Goal: Check status: Check status

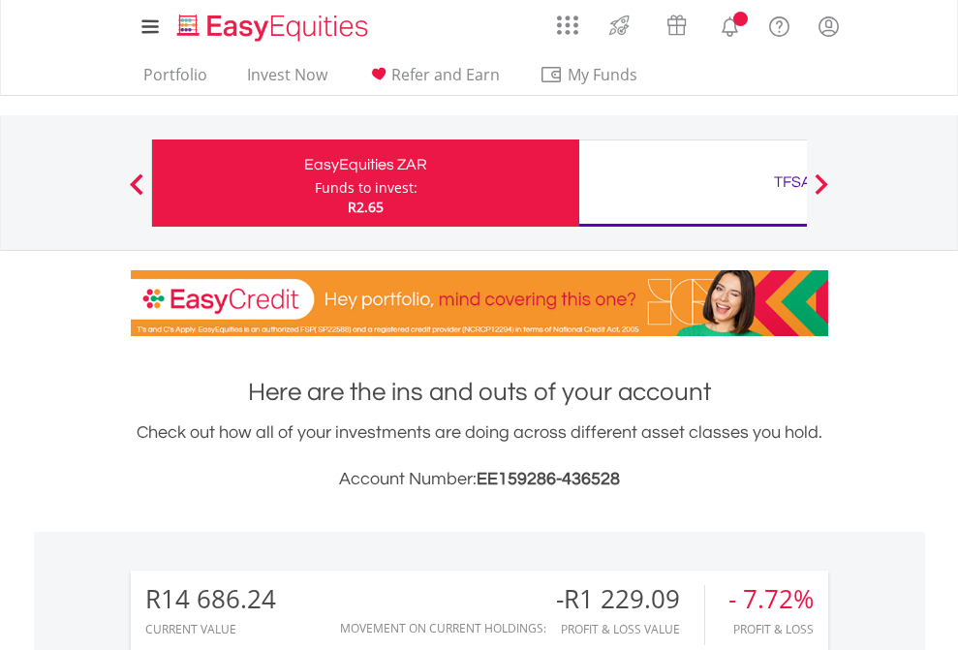
scroll to position [186, 304]
click at [315, 183] on div "Funds to invest:" at bounding box center [366, 187] width 103 height 19
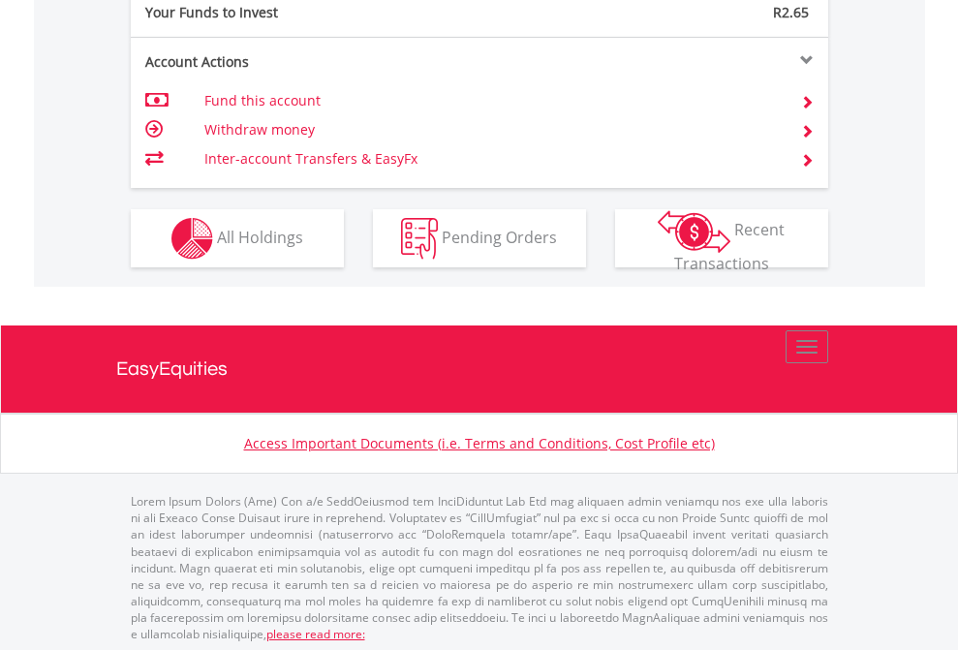
scroll to position [1934, 0]
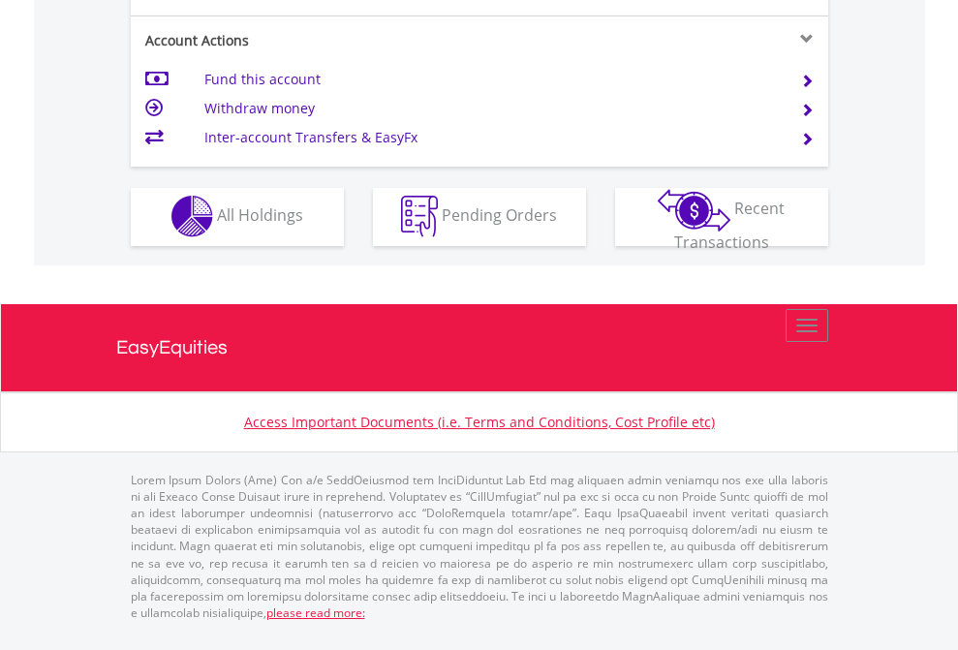
scroll to position [1811, 0]
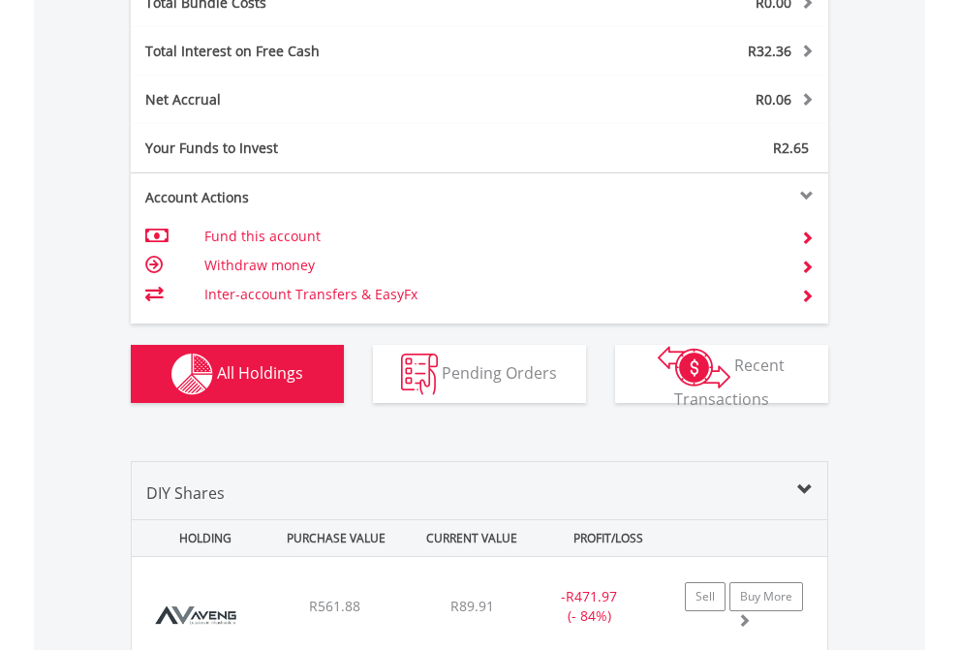
scroll to position [2271, 0]
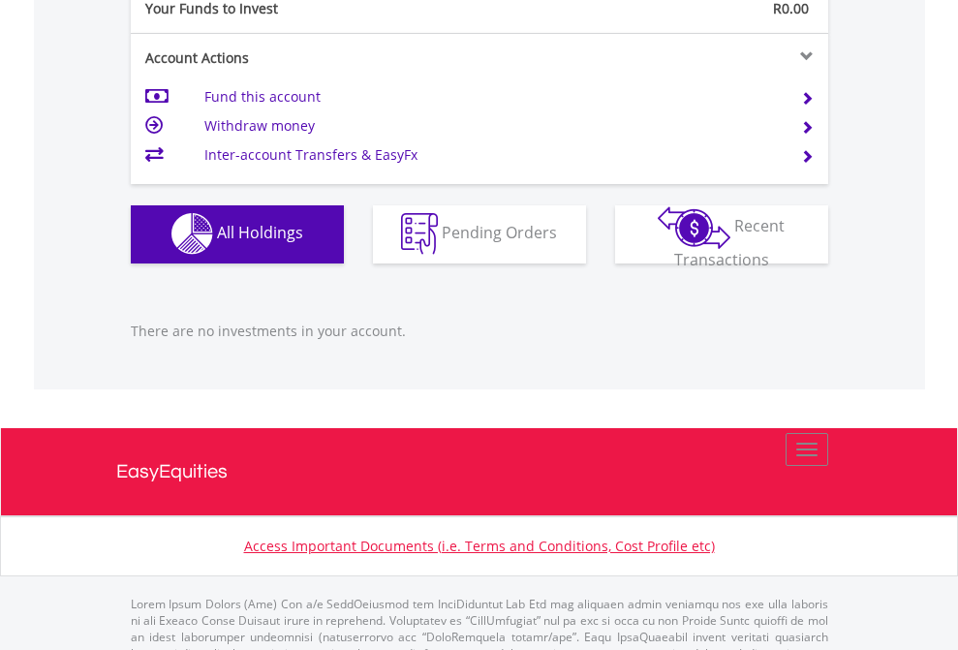
scroll to position [1918, 0]
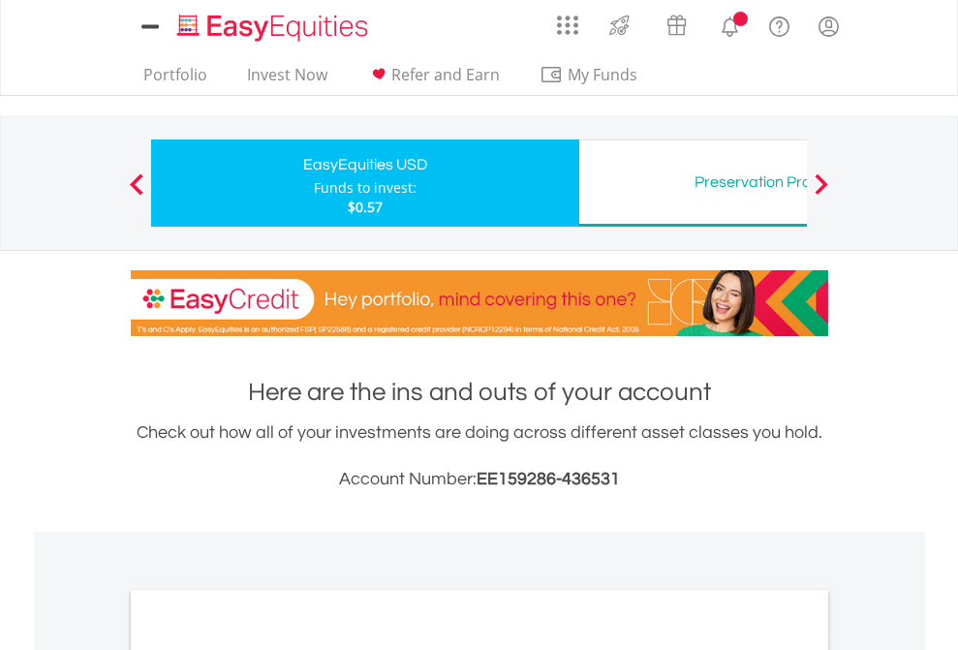
scroll to position [1164, 0]
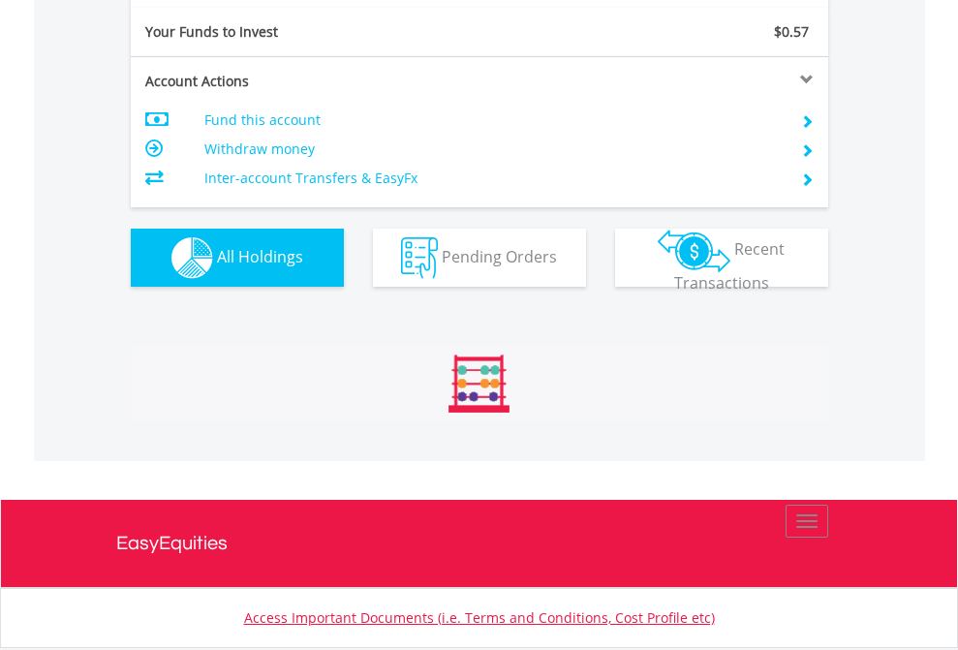
scroll to position [186, 304]
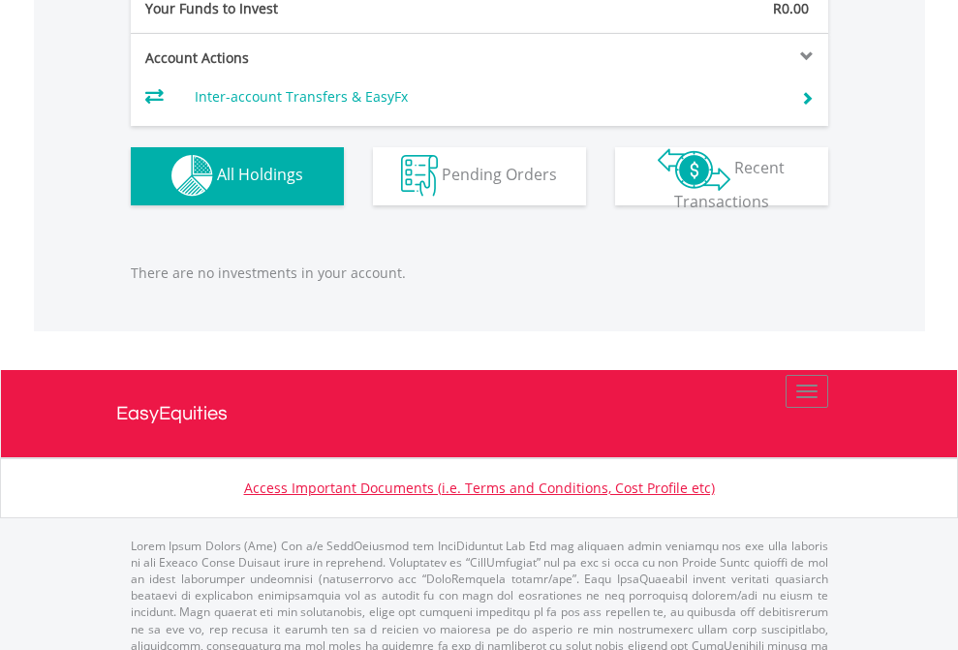
scroll to position [1918, 0]
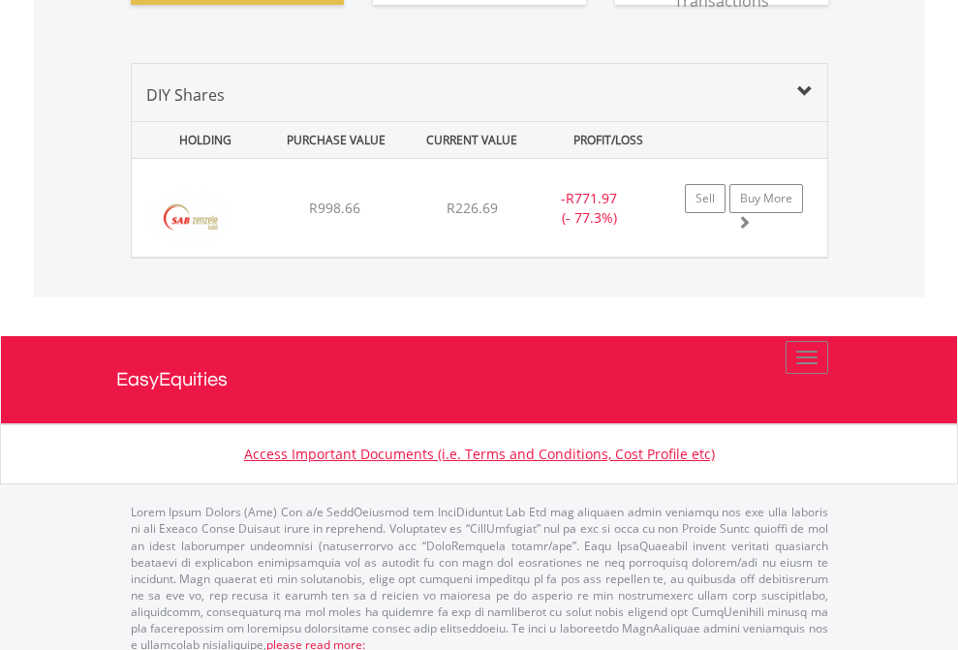
scroll to position [2154, 0]
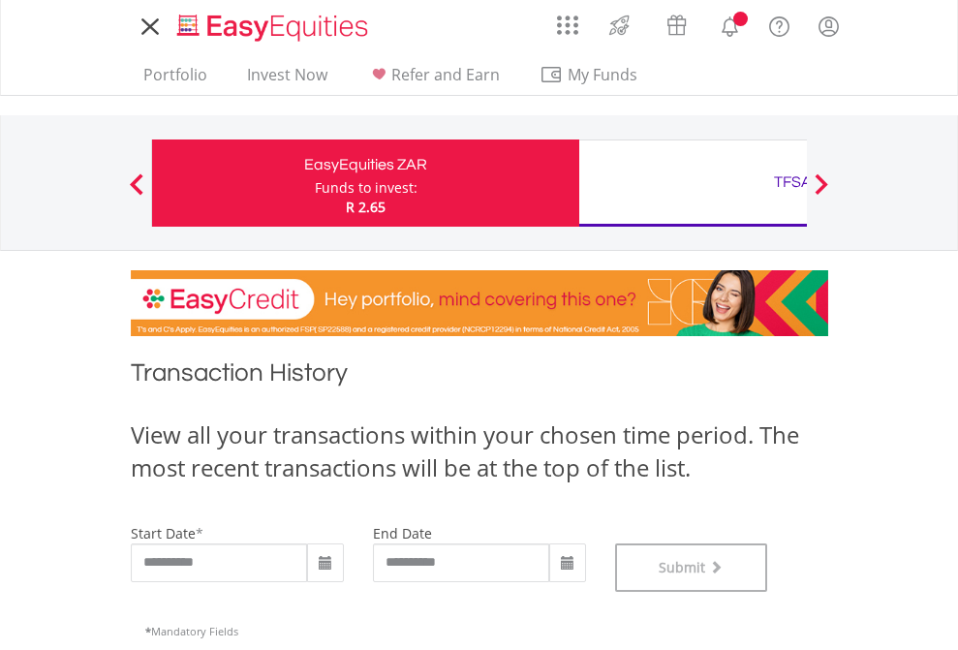
scroll to position [786, 0]
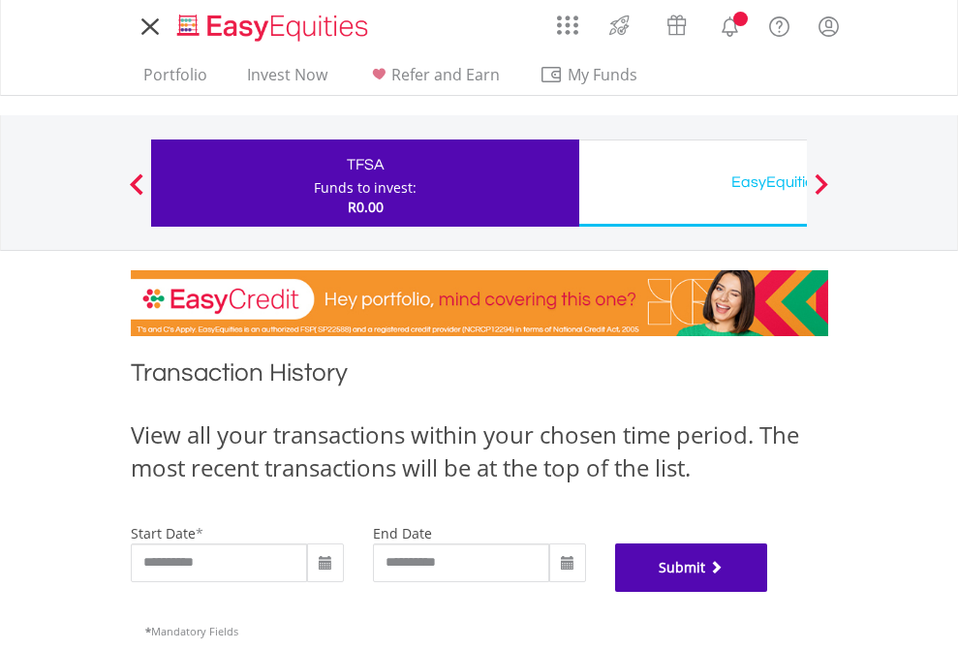
click at [768, 592] on button "Submit" at bounding box center [691, 567] width 153 height 48
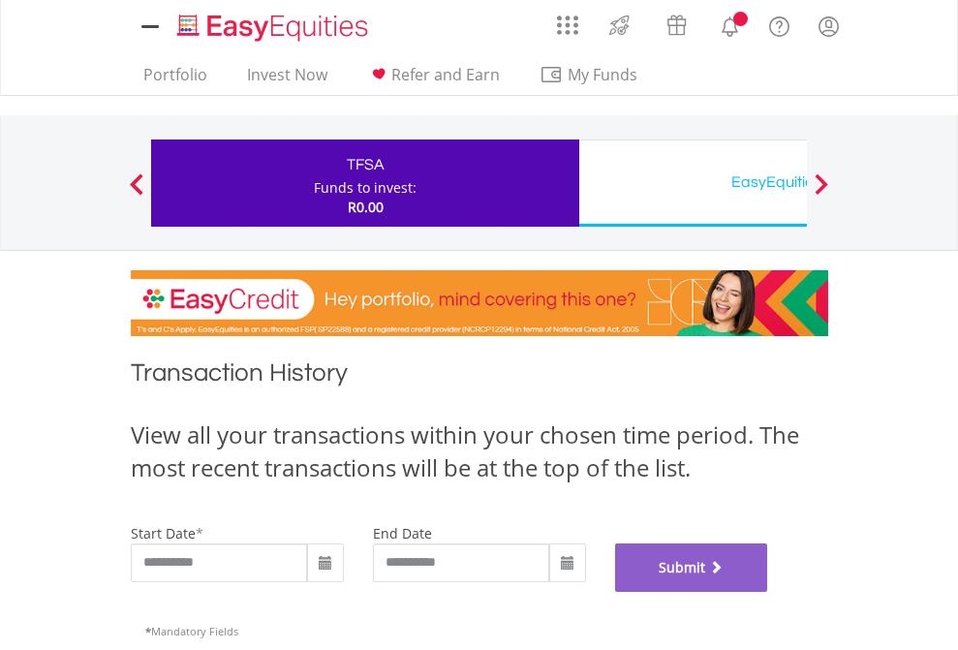
scroll to position [786, 0]
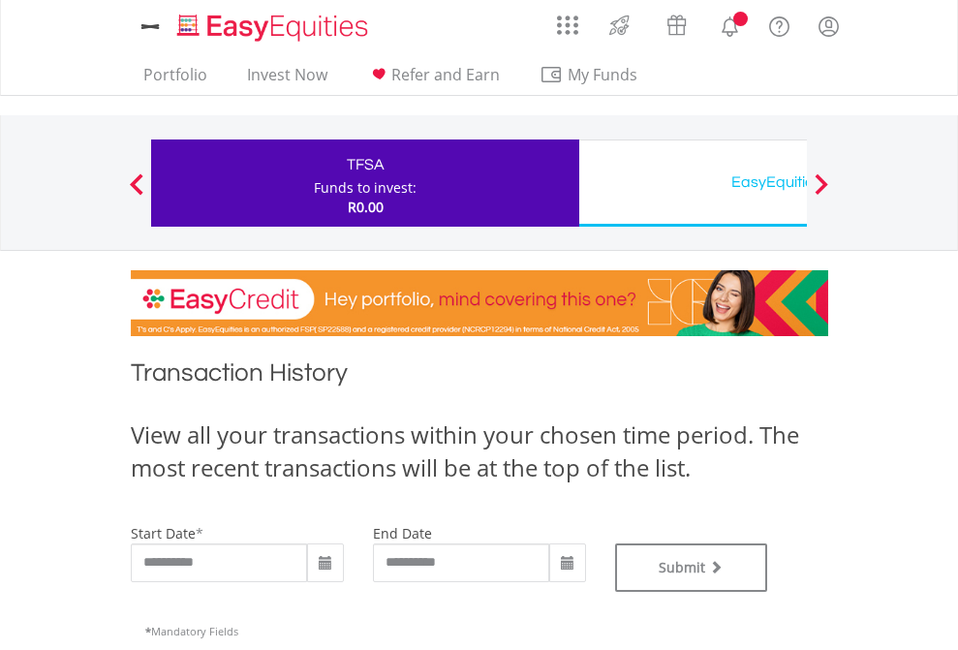
click at [693, 183] on div "EasyEquities USD" at bounding box center [793, 182] width 404 height 27
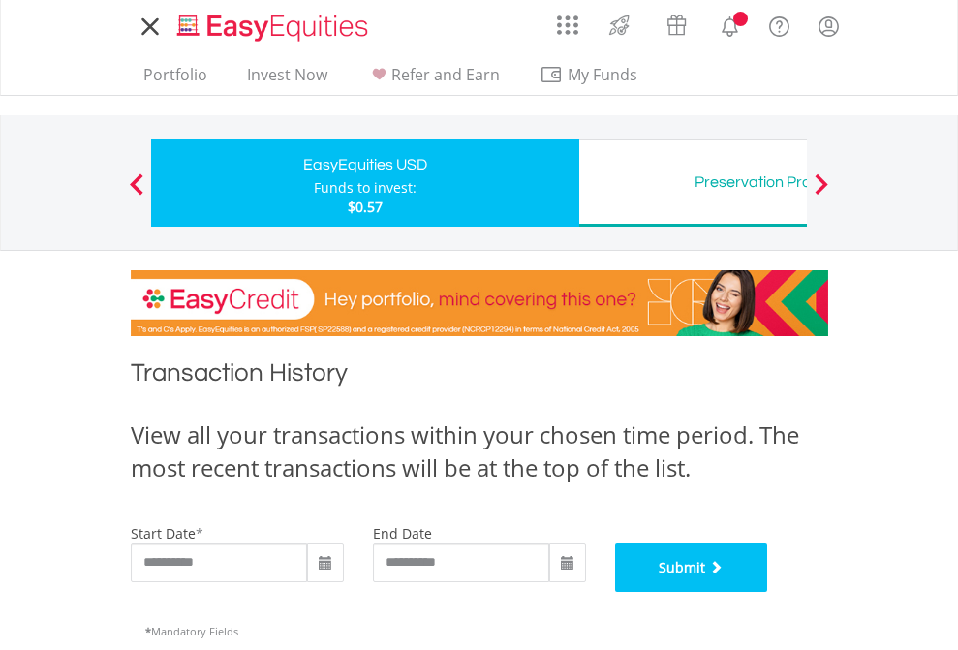
click at [768, 592] on button "Submit" at bounding box center [691, 567] width 153 height 48
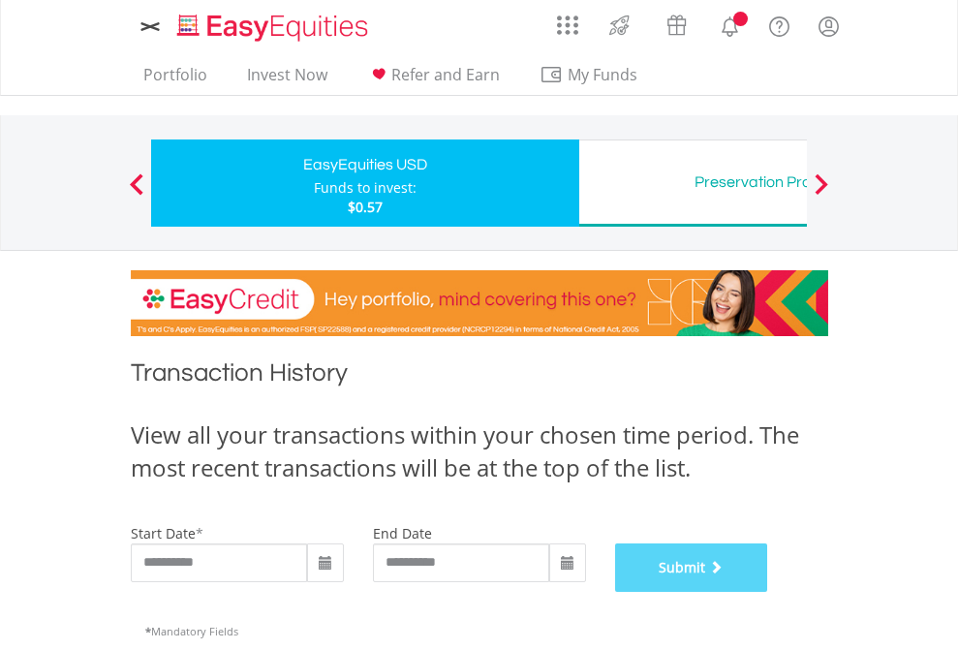
scroll to position [786, 0]
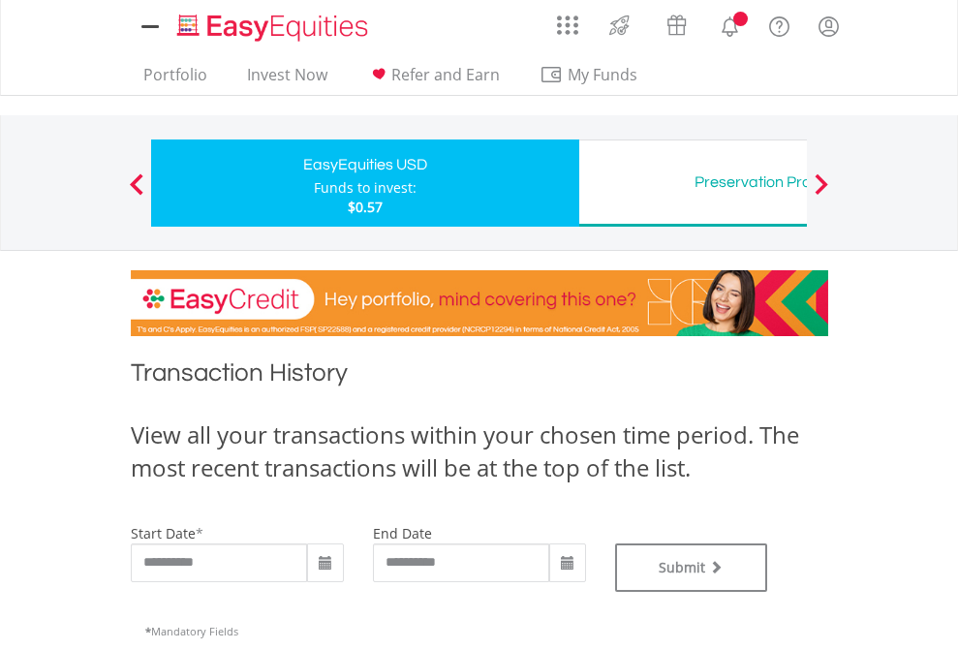
click at [693, 183] on div "Preservation Provident Fund" at bounding box center [793, 182] width 404 height 27
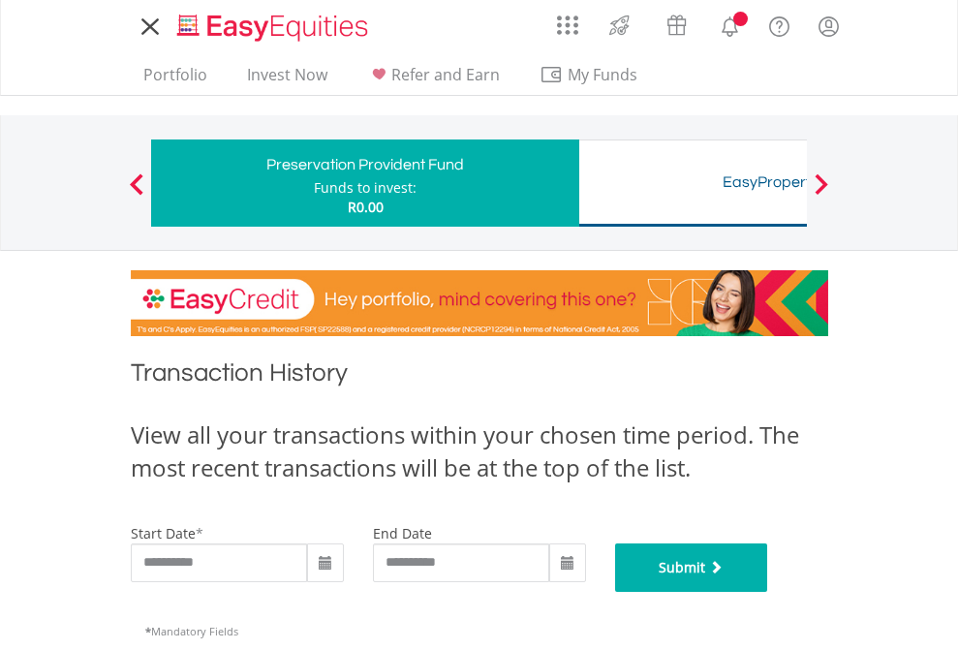
click at [768, 592] on button "Submit" at bounding box center [691, 567] width 153 height 48
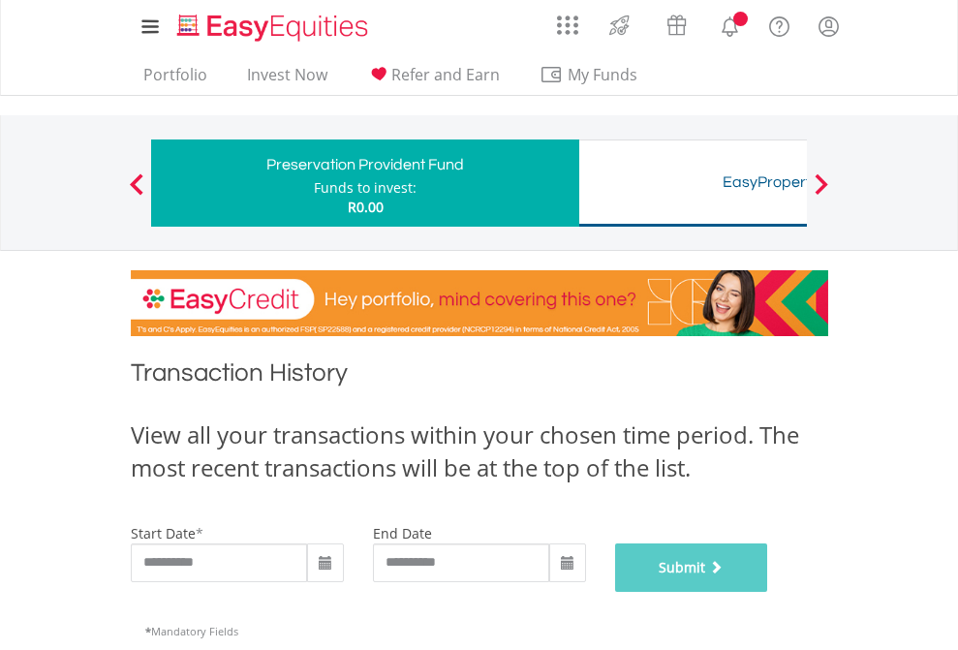
scroll to position [786, 0]
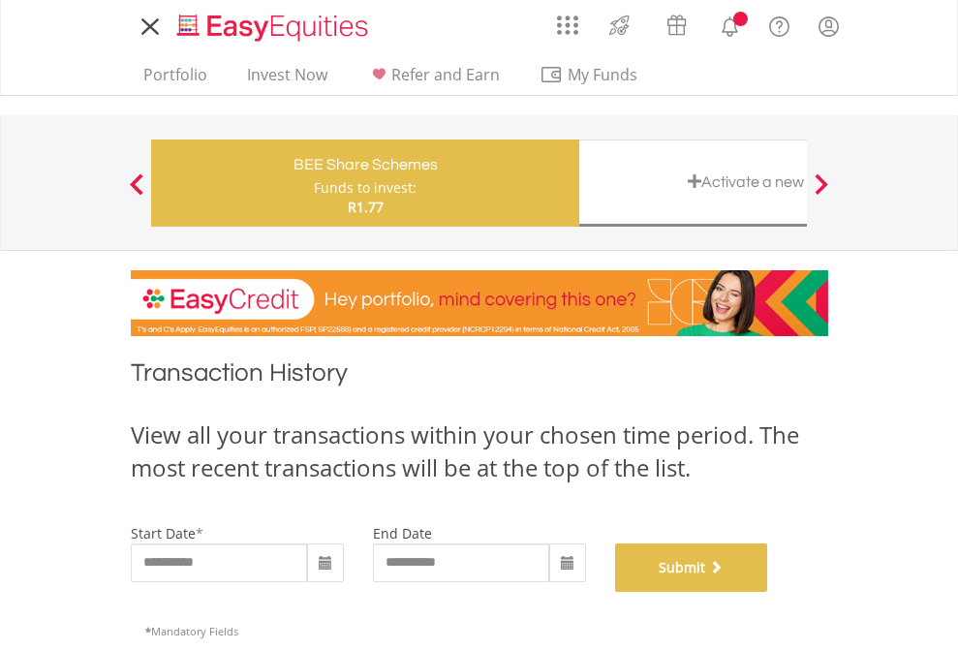
click at [768, 592] on button "Submit" at bounding box center [691, 567] width 153 height 48
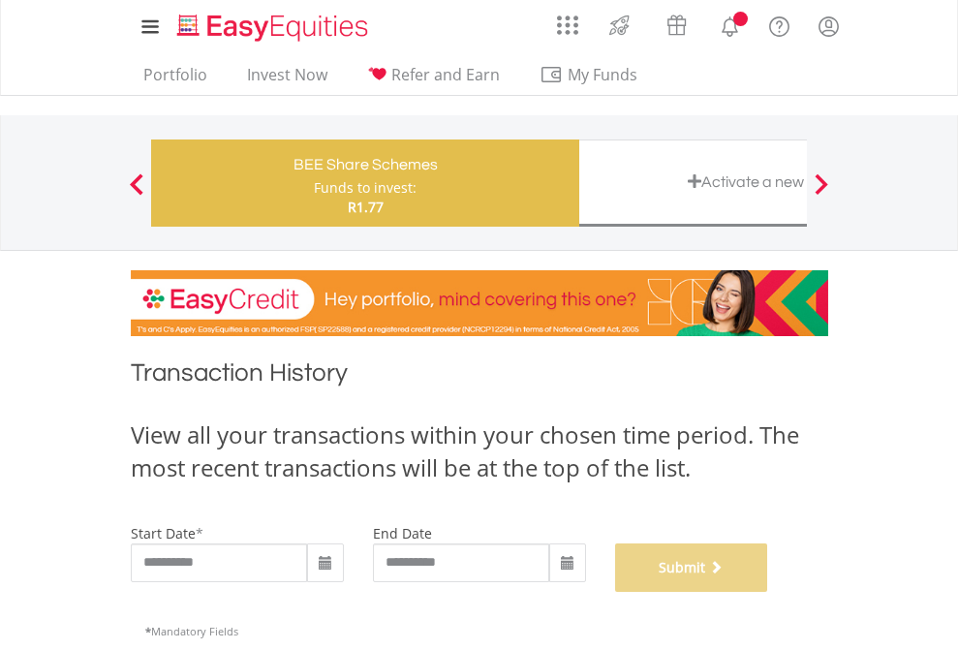
scroll to position [786, 0]
